Goal: Transaction & Acquisition: Purchase product/service

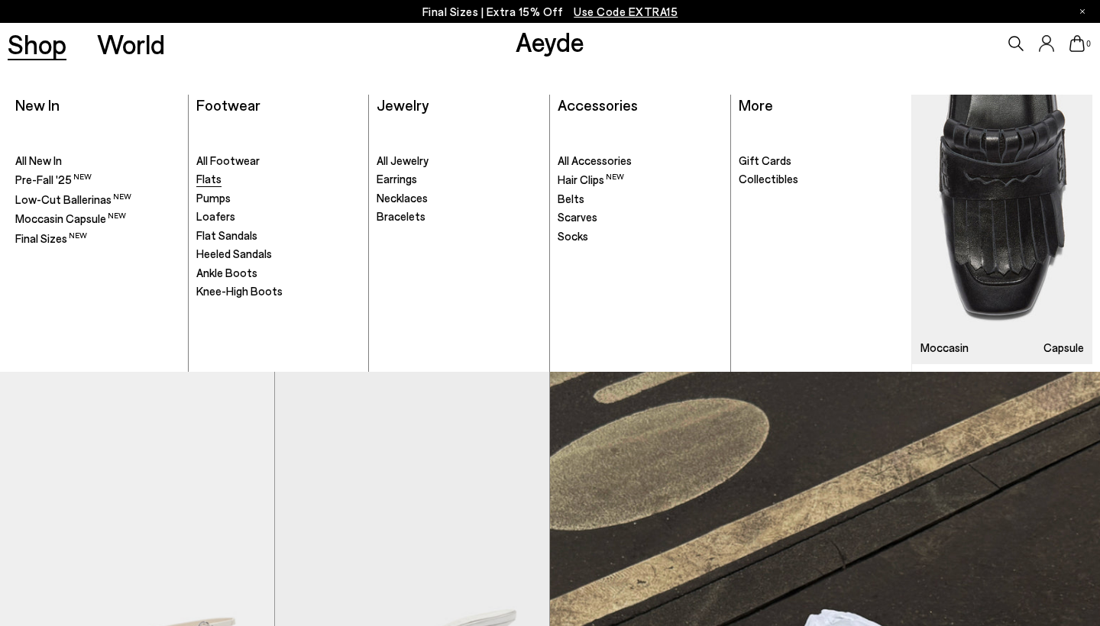
click at [205, 179] on span "Flats" at bounding box center [208, 179] width 25 height 14
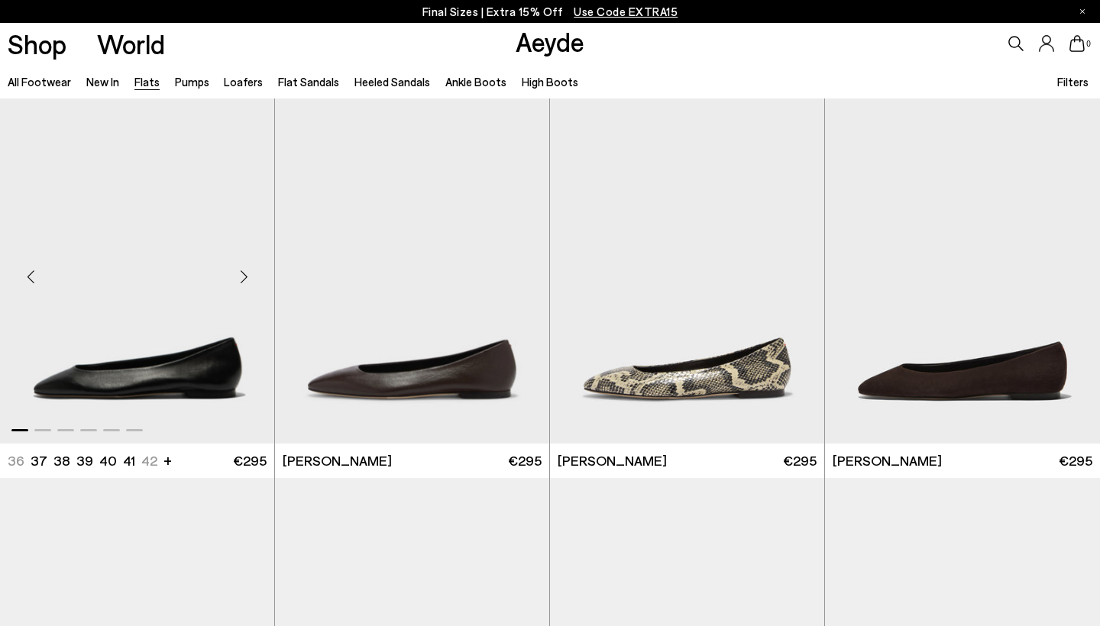
click at [153, 325] on img "1 / 6" at bounding box center [137, 271] width 274 height 344
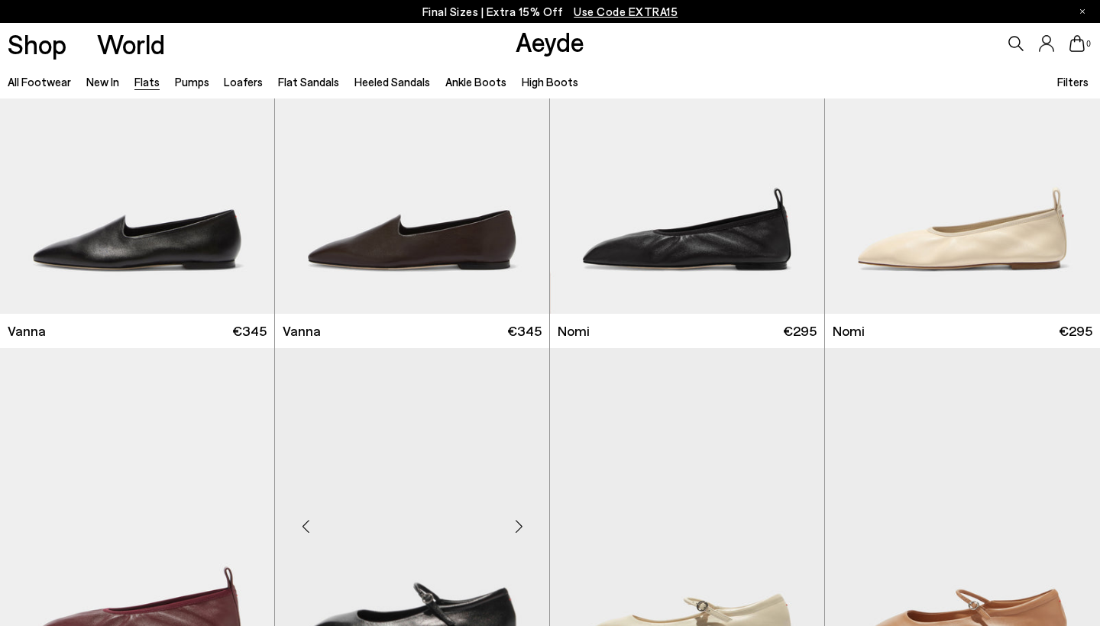
scroll to position [810, 0]
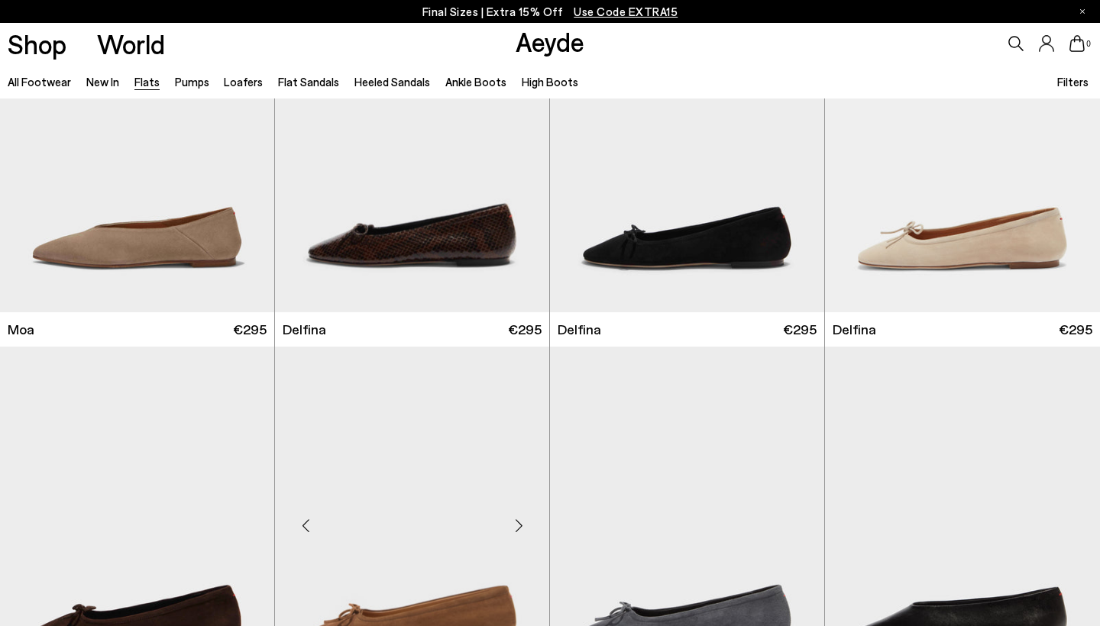
scroll to position [2848, 0]
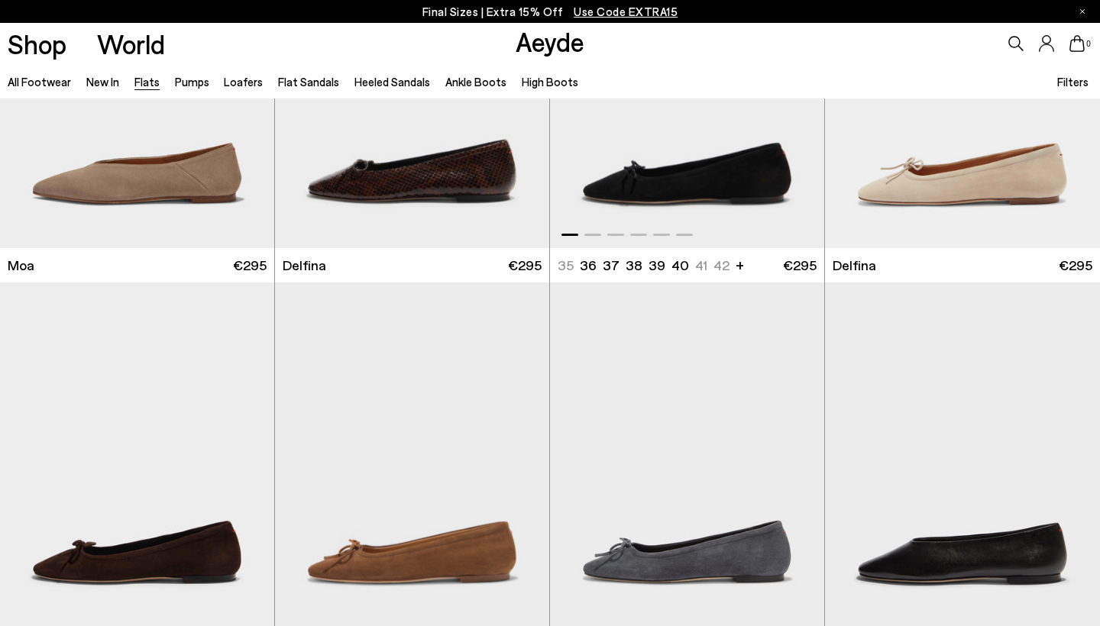
click at [715, 146] on img "1 / 6" at bounding box center [687, 76] width 274 height 344
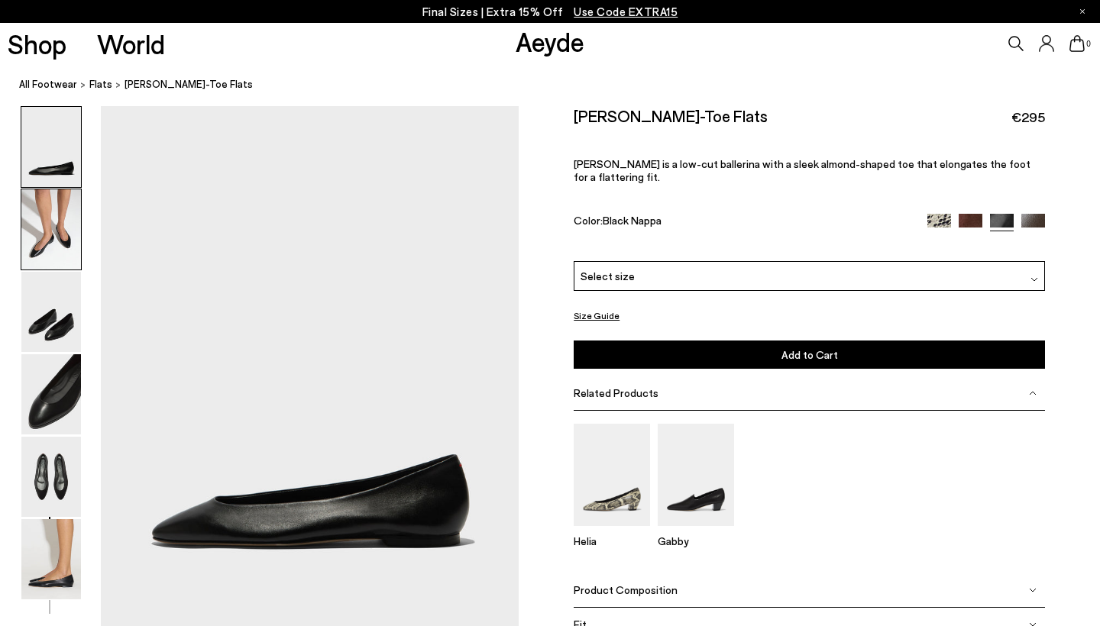
click at [40, 247] on img at bounding box center [51, 229] width 60 height 80
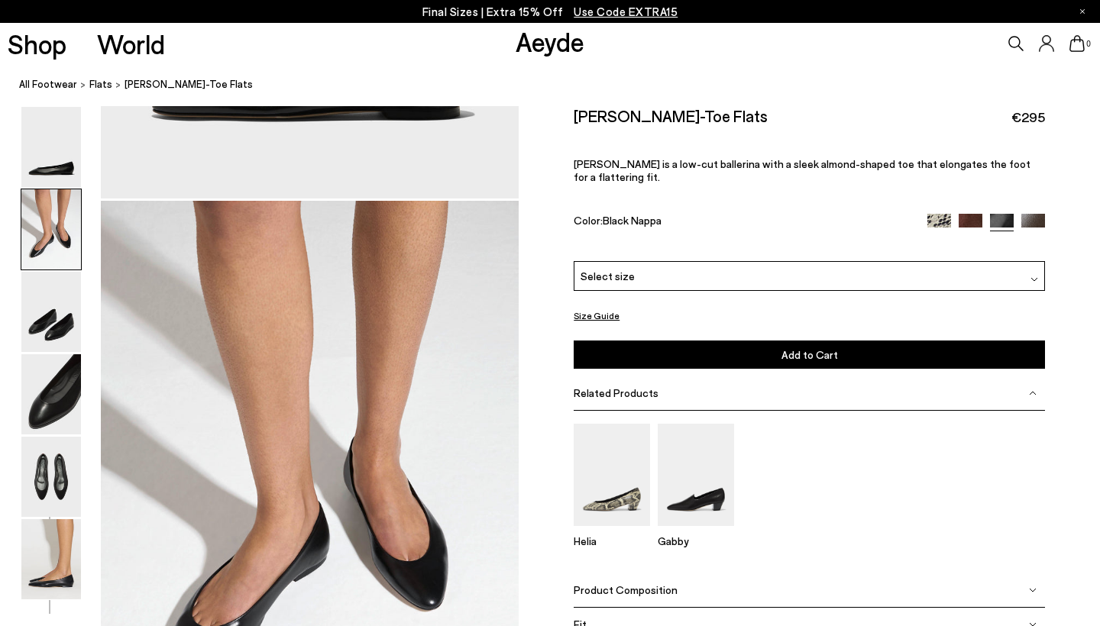
scroll to position [523, 0]
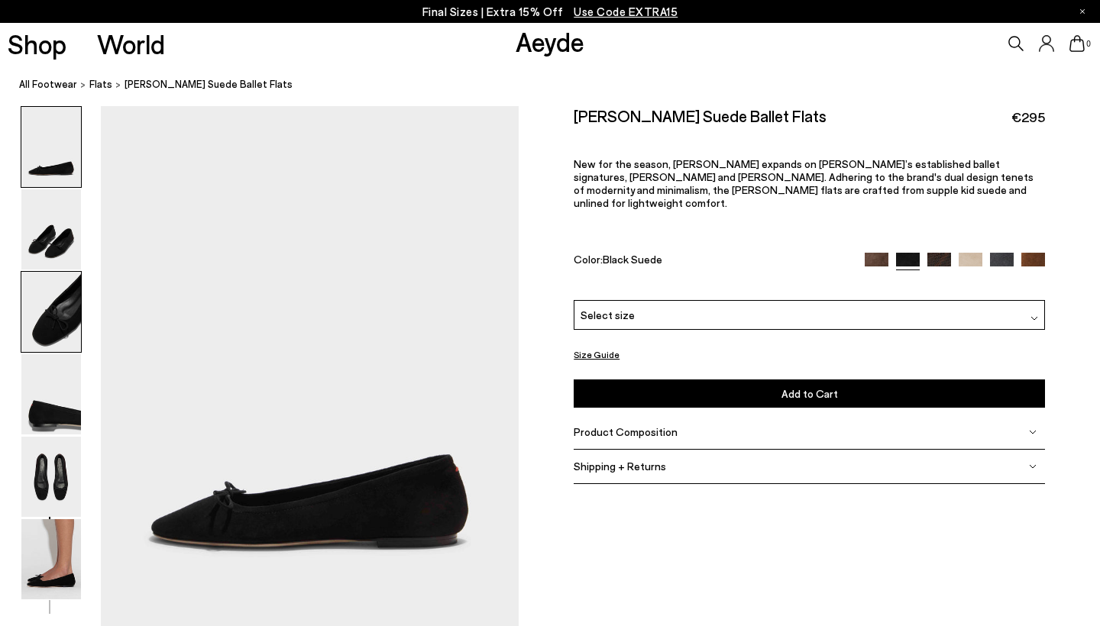
click at [66, 315] on img at bounding box center [51, 312] width 60 height 80
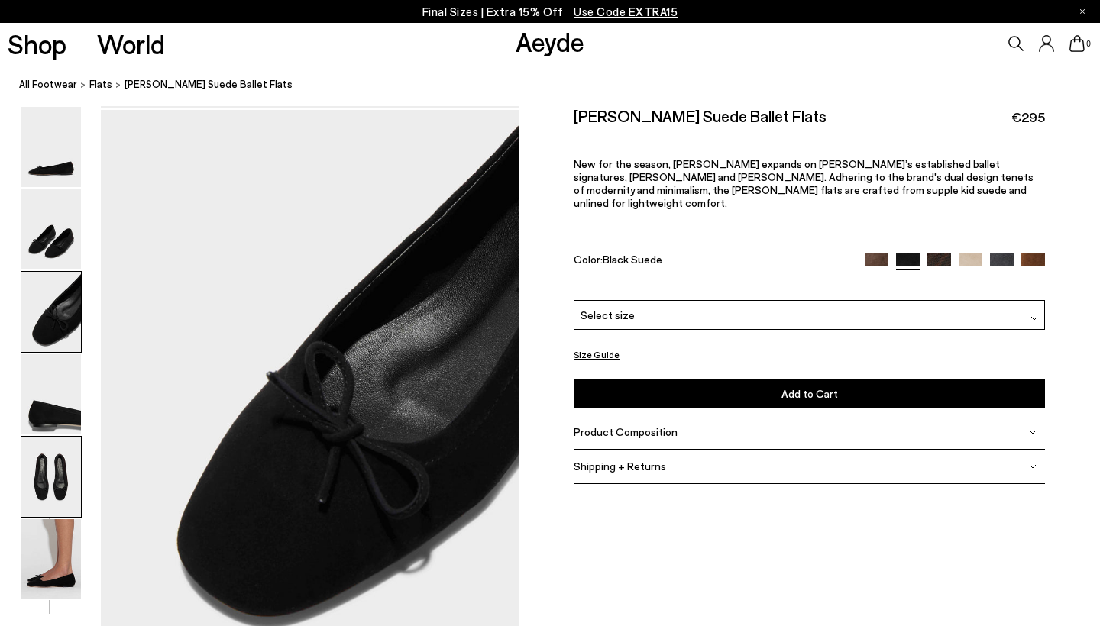
click at [54, 450] on img at bounding box center [51, 477] width 60 height 80
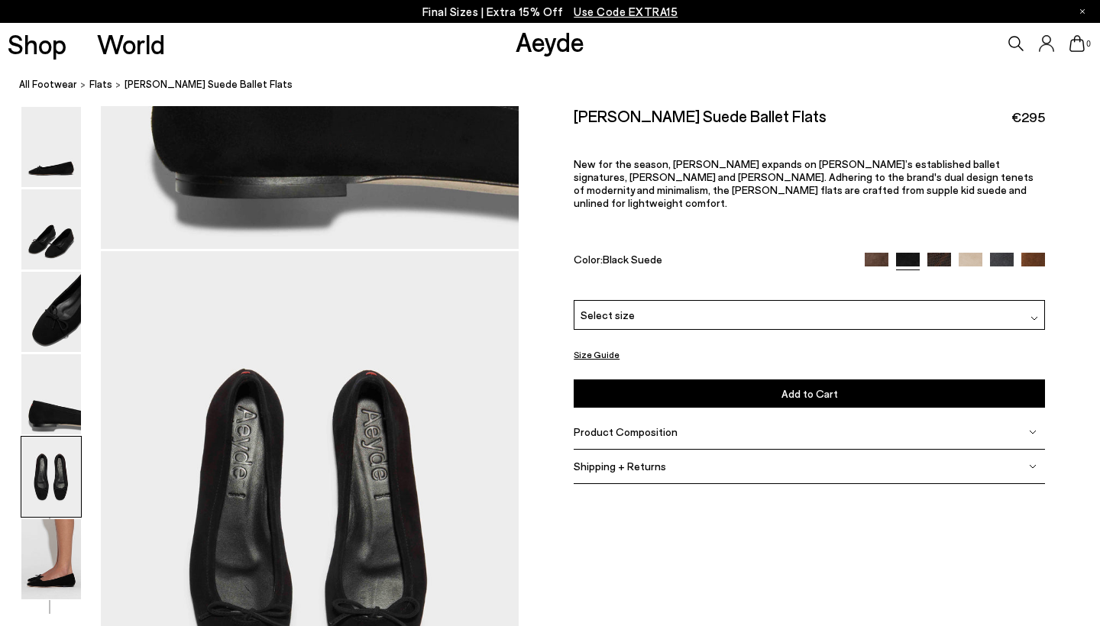
scroll to position [2202, 0]
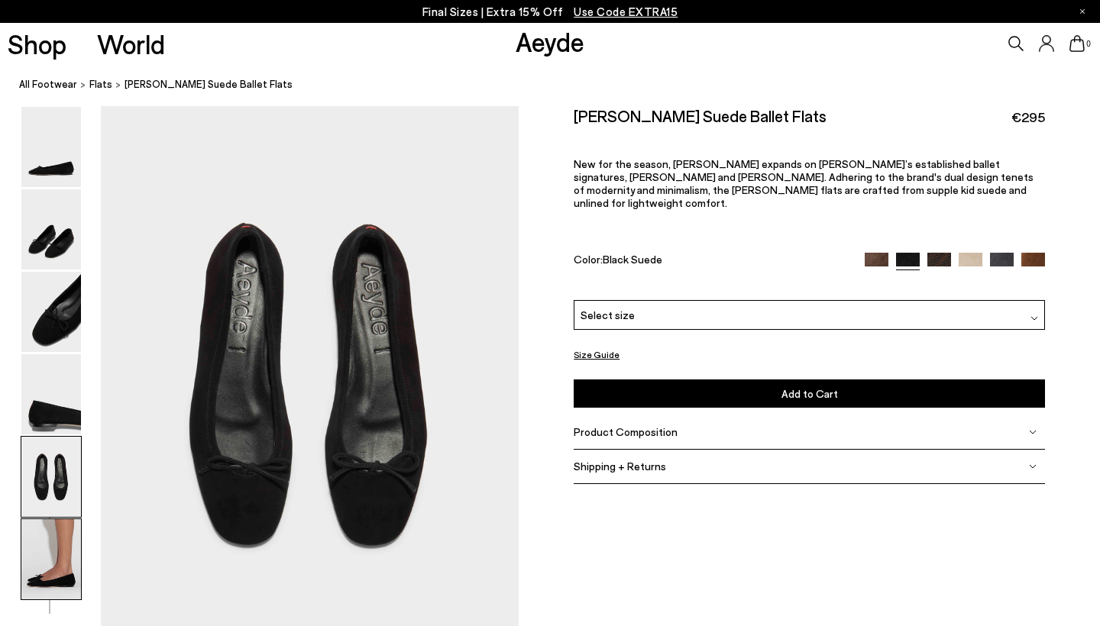
click at [24, 581] on img at bounding box center [51, 559] width 60 height 80
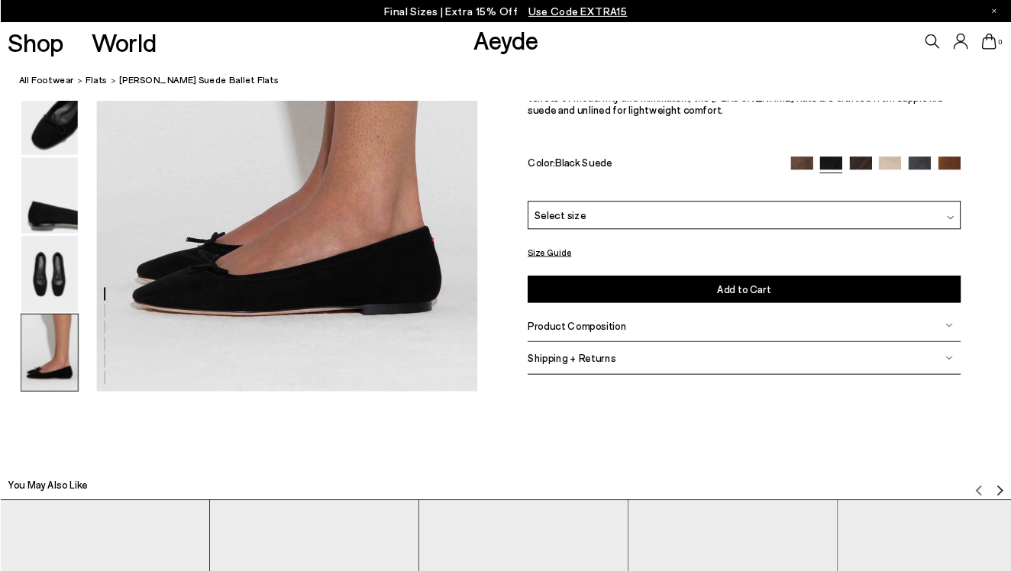
scroll to position [2866, 0]
